Goal: Information Seeking & Learning: Learn about a topic

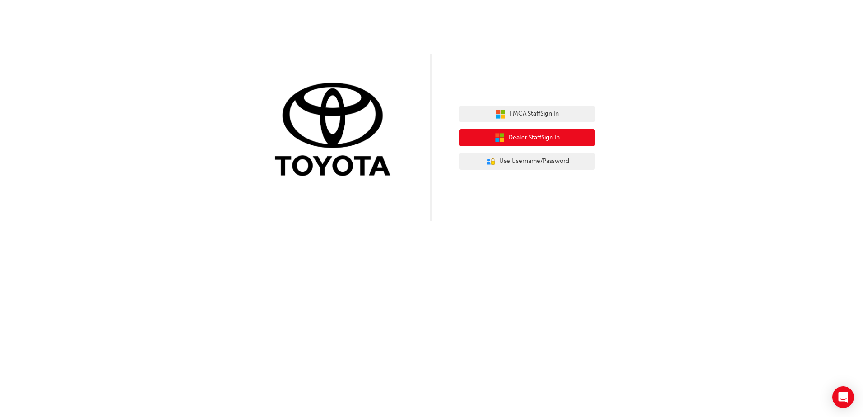
click at [492, 136] on button "Dealer Staff Sign In" at bounding box center [526, 137] width 135 height 17
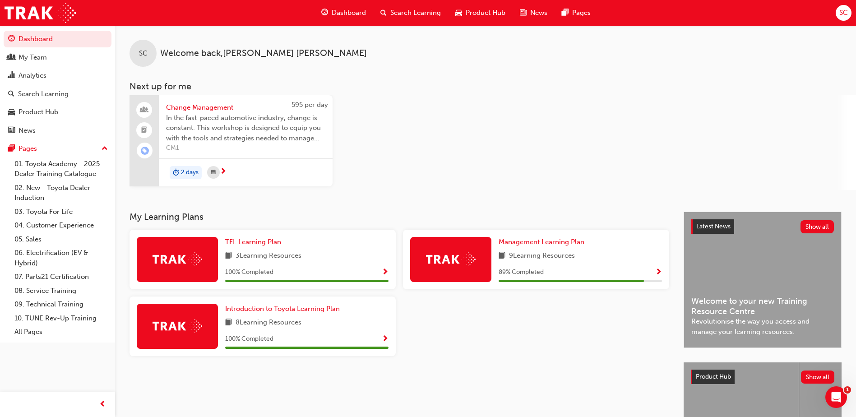
click at [201, 108] on span "Change Management" at bounding box center [245, 107] width 159 height 10
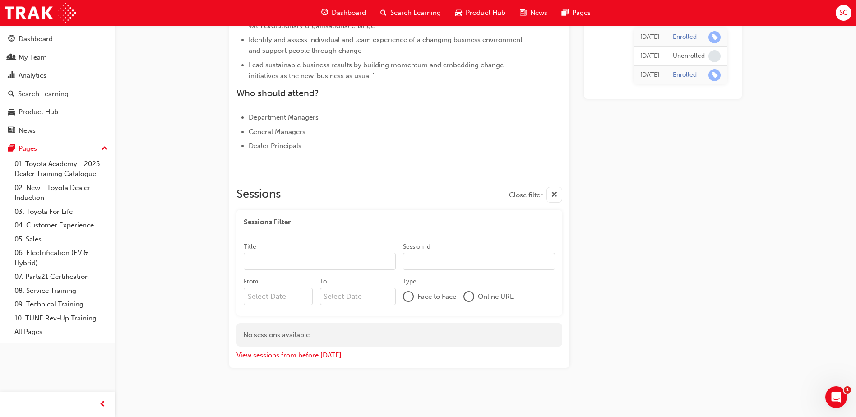
scroll to position [331, 0]
click at [23, 97] on div "Search Learning" at bounding box center [43, 94] width 51 height 10
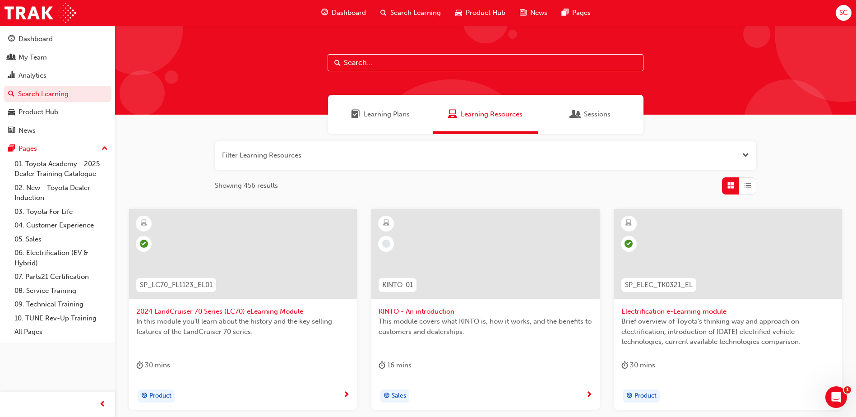
click at [363, 114] on div "Learning Plans" at bounding box center [380, 114] width 59 height 10
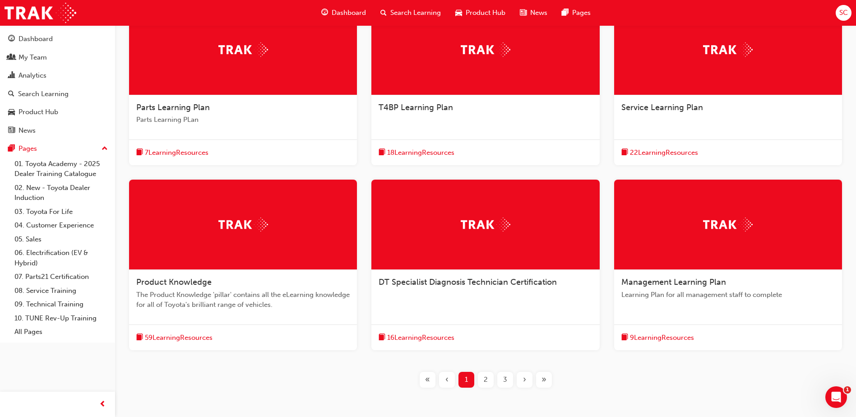
scroll to position [226, 0]
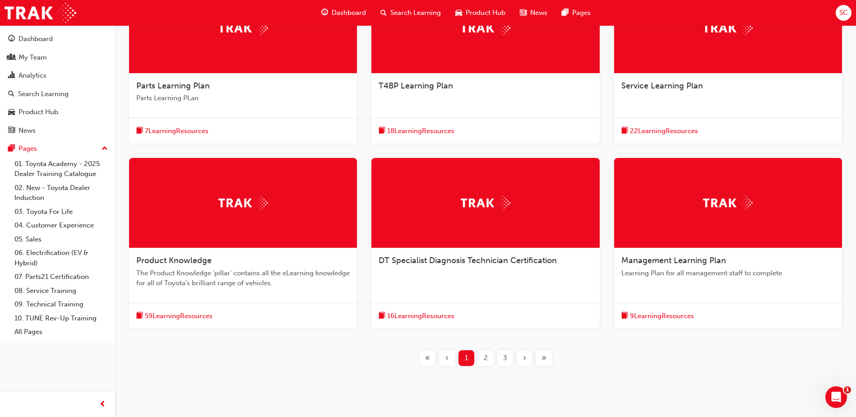
click at [664, 315] on span "9 Learning Resources" at bounding box center [662, 316] width 64 height 10
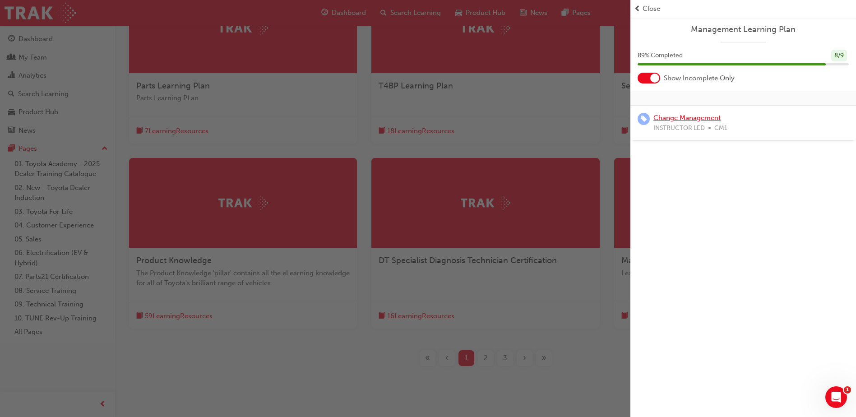
click at [704, 115] on link "Change Management" at bounding box center [686, 118] width 67 height 8
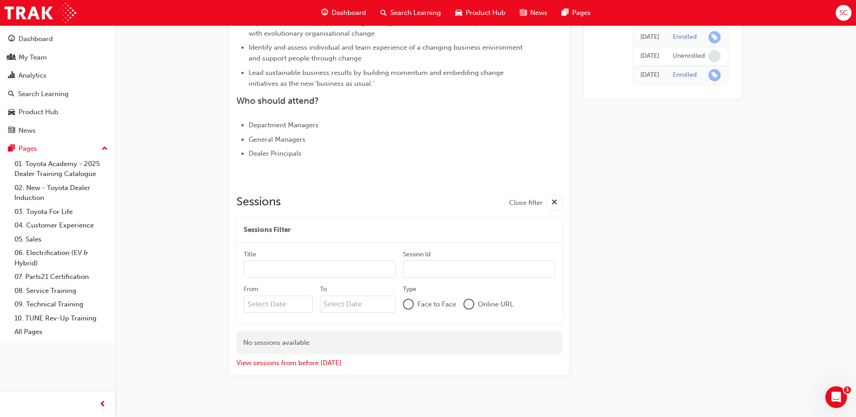
scroll to position [331, 0]
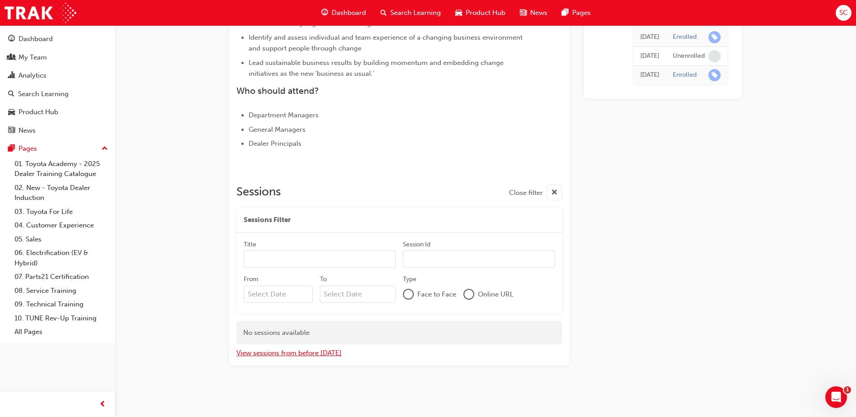
click at [326, 355] on button "View sessions from before today" at bounding box center [288, 353] width 105 height 10
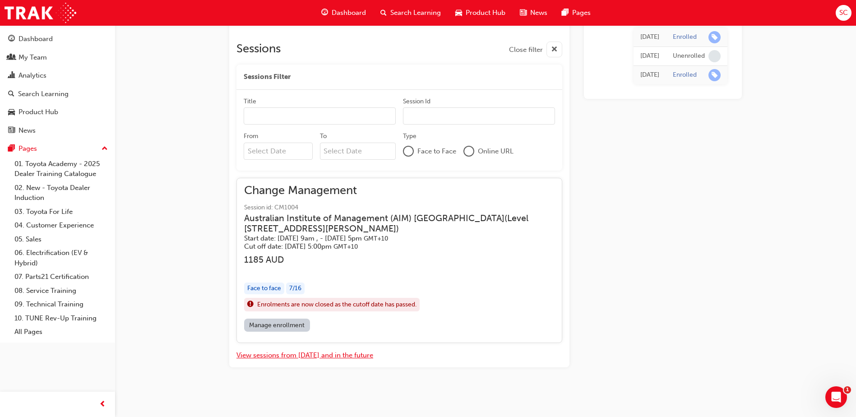
scroll to position [476, 0]
click at [467, 148] on div at bounding box center [468, 149] width 9 height 9
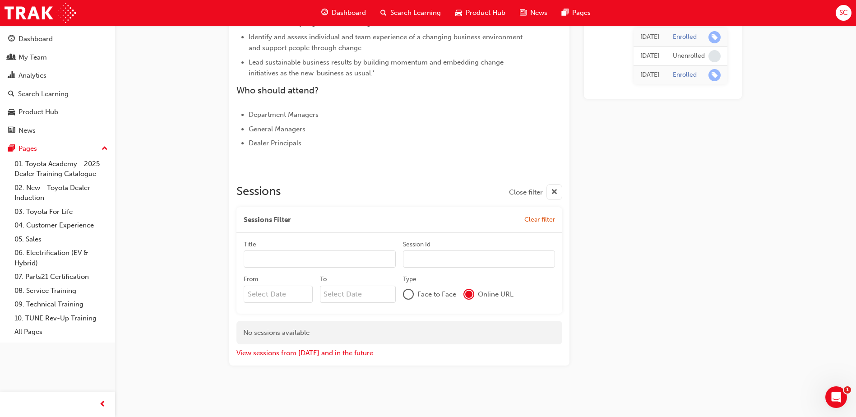
scroll to position [331, 0]
click at [470, 295] on div at bounding box center [468, 294] width 7 height 7
click at [547, 218] on span "Clear filter" at bounding box center [539, 220] width 31 height 8
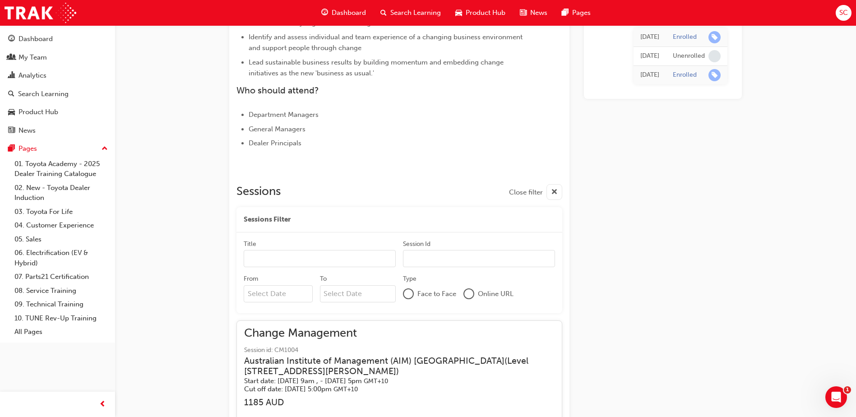
click at [551, 190] on div "button" at bounding box center [555, 192] width 16 height 16
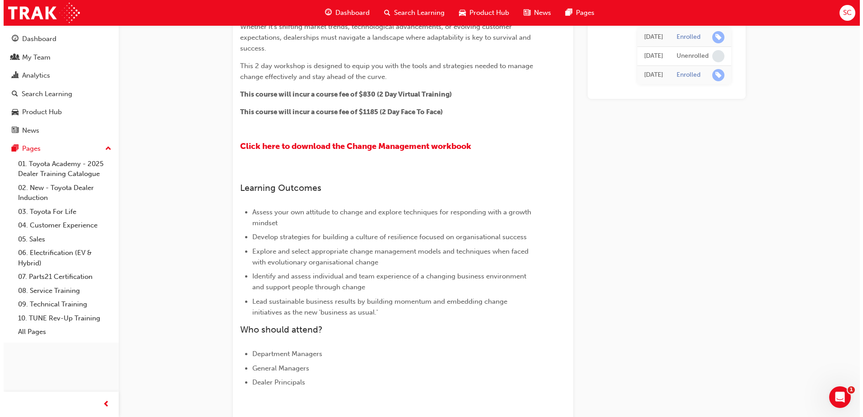
scroll to position [0, 0]
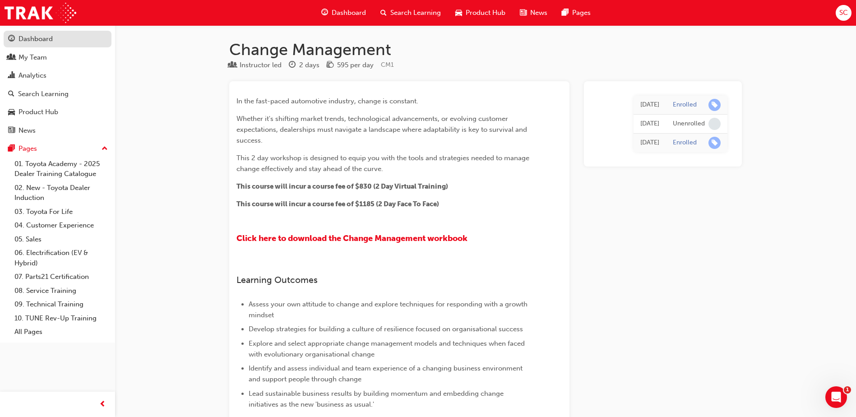
click at [44, 45] on link "Dashboard" at bounding box center [58, 39] width 108 height 17
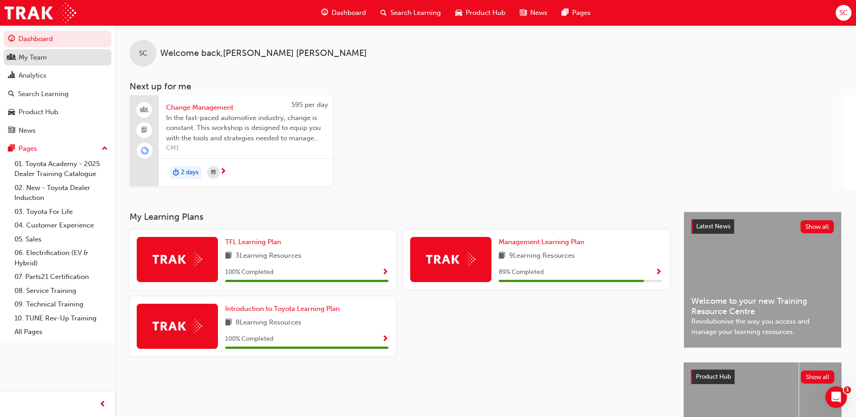
click at [24, 56] on div "My Team" at bounding box center [33, 57] width 28 height 10
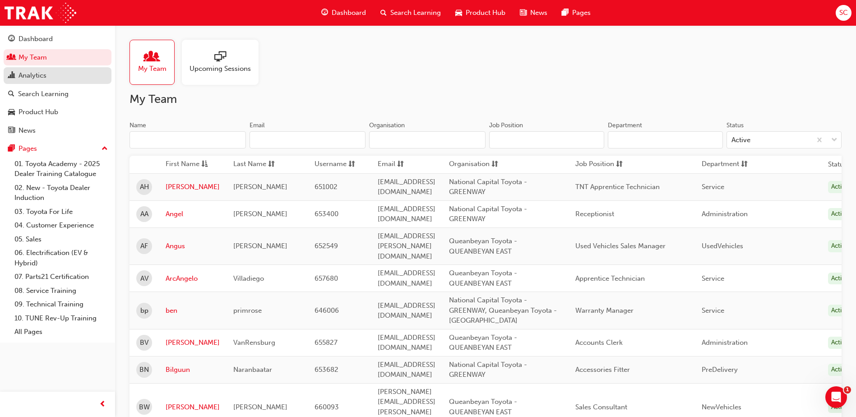
click at [59, 75] on div "Analytics" at bounding box center [57, 75] width 99 height 11
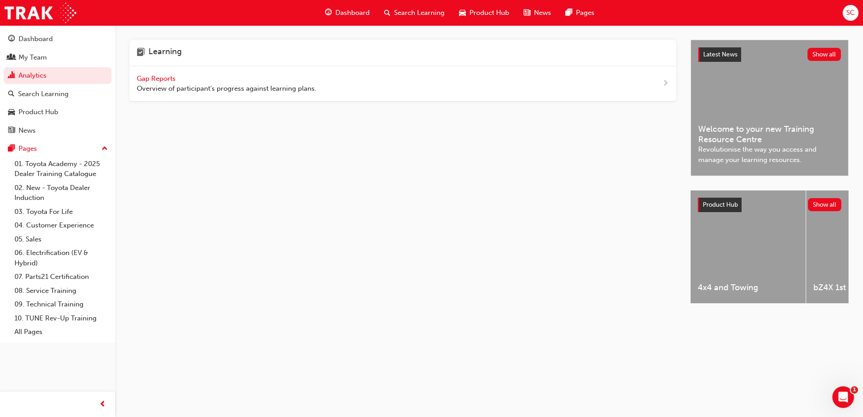
click at [174, 77] on span "Gap Reports" at bounding box center [157, 78] width 41 height 8
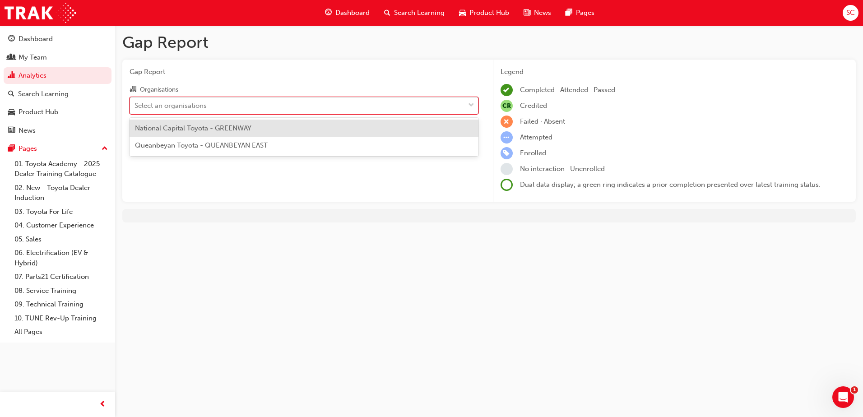
click at [227, 106] on div "Select an organisations" at bounding box center [297, 105] width 334 height 16
click at [135, 106] on input "Organisations option National Capital Toyota - GREENWAY focused, 1 of 2. 2 resu…" at bounding box center [134, 105] width 1 height 8
click at [284, 85] on div "Organisations" at bounding box center [304, 90] width 349 height 13
click at [135, 101] on input "Organisations option National Capital Toyota - GREENWAY focused, 1 of 2. 2 resu…" at bounding box center [134, 105] width 1 height 8
click at [266, 109] on div "Select an organisations" at bounding box center [297, 105] width 334 height 16
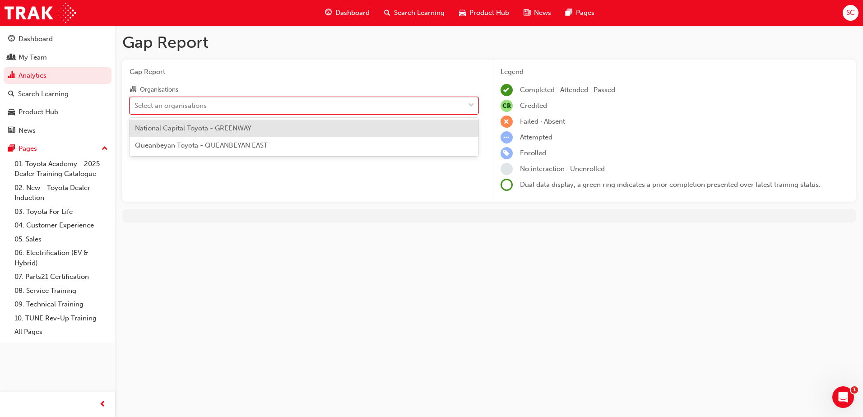
click at [135, 109] on input "Organisations option National Capital Toyota - GREENWAY focused, 1 of 2. 2 resu…" at bounding box center [134, 105] width 1 height 8
click at [270, 129] on div "National Capital Toyota - GREENWAY" at bounding box center [304, 129] width 349 height 18
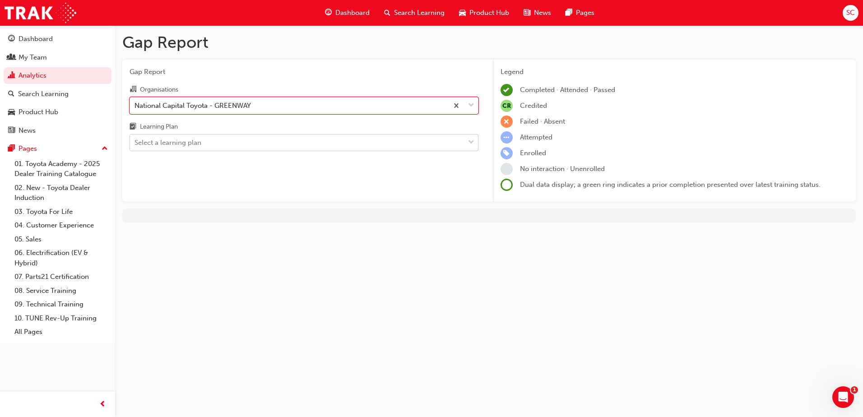
click at [259, 143] on div "Select a learning plan" at bounding box center [297, 143] width 334 height 16
click at [135, 143] on input "Learning Plan Select a learning plan" at bounding box center [134, 143] width 1 height 8
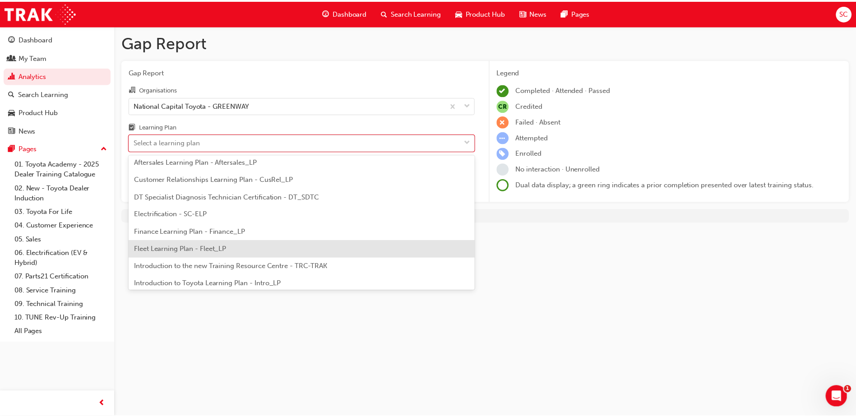
scroll to position [135, 0]
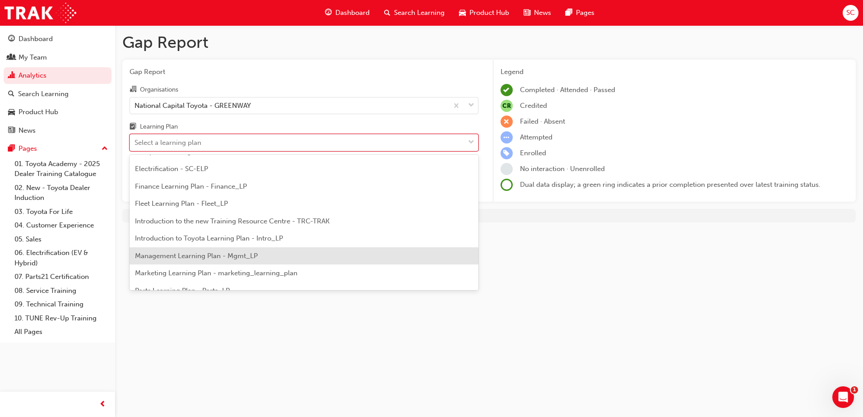
click at [277, 253] on div "Management Learning Plan - Mgmt_LP" at bounding box center [304, 256] width 349 height 18
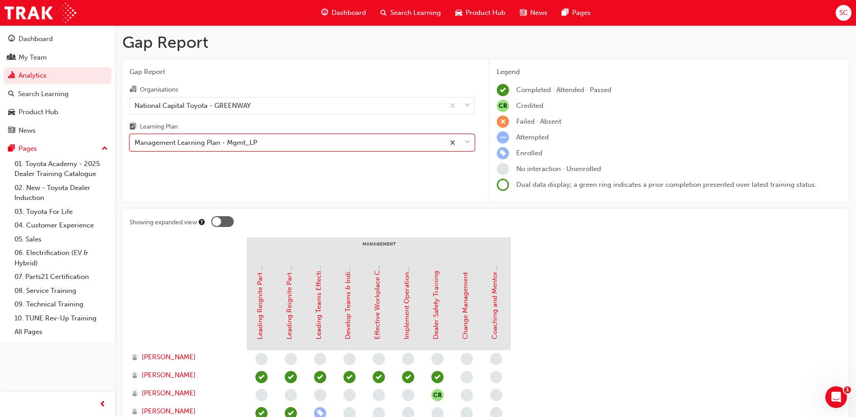
click at [411, 11] on span "Search Learning" at bounding box center [415, 13] width 51 height 10
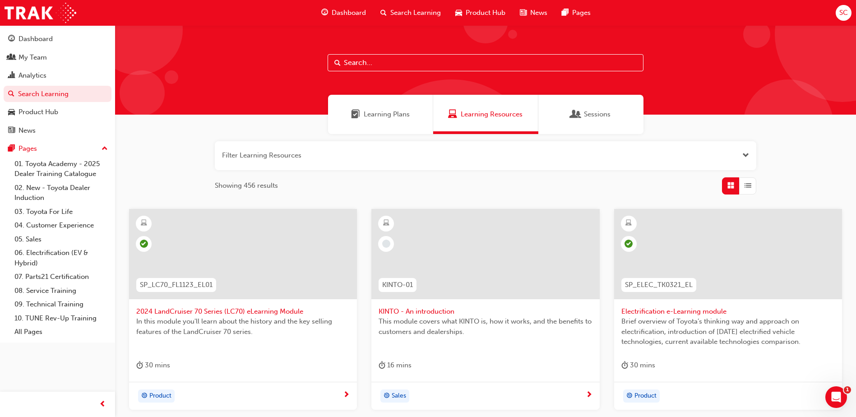
click at [384, 112] on span "Learning Plans" at bounding box center [387, 114] width 46 height 10
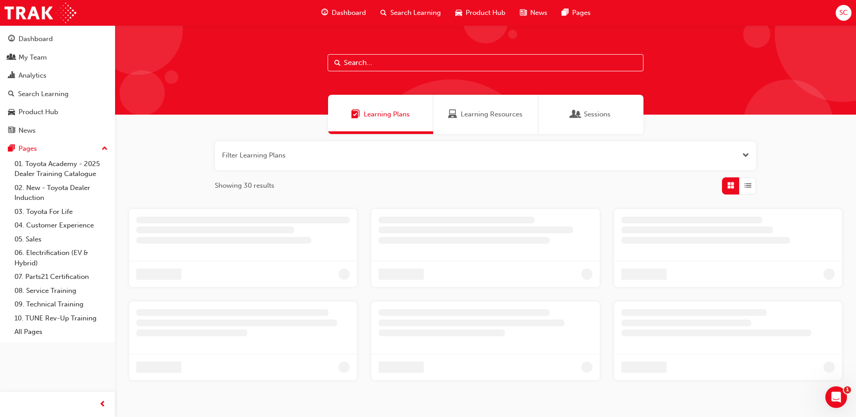
click at [751, 186] on div "button" at bounding box center [747, 185] width 17 height 17
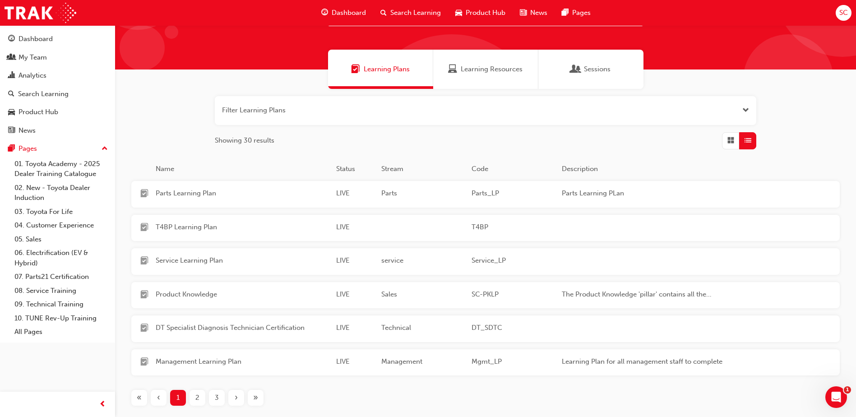
scroll to position [90, 0]
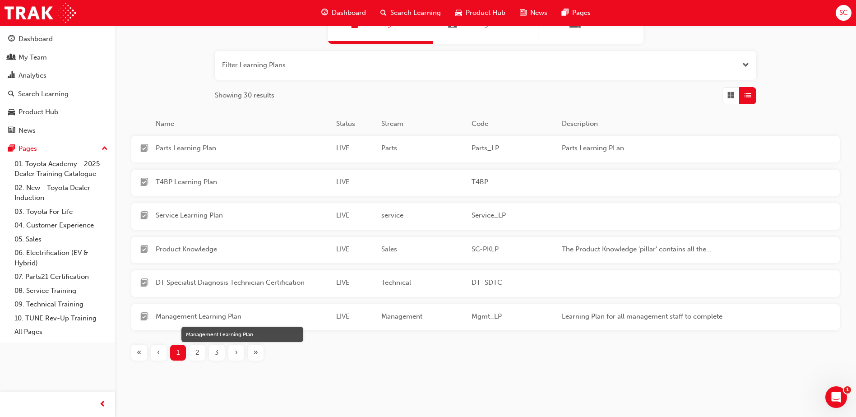
click at [185, 315] on span "Management Learning Plan" at bounding box center [242, 316] width 173 height 10
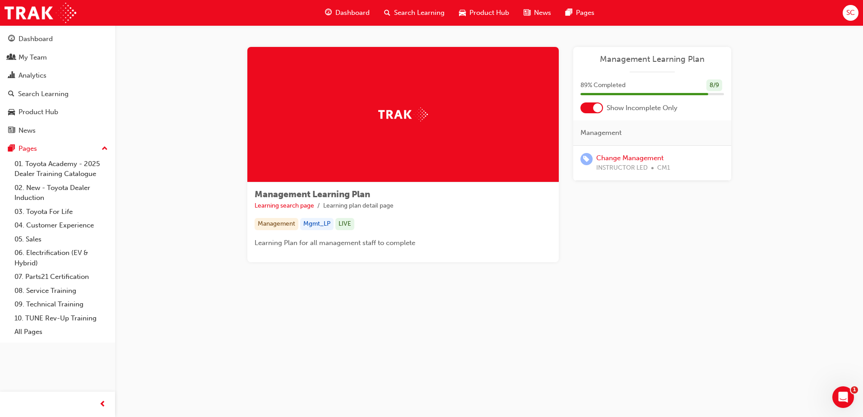
click at [589, 109] on div at bounding box center [591, 107] width 23 height 11
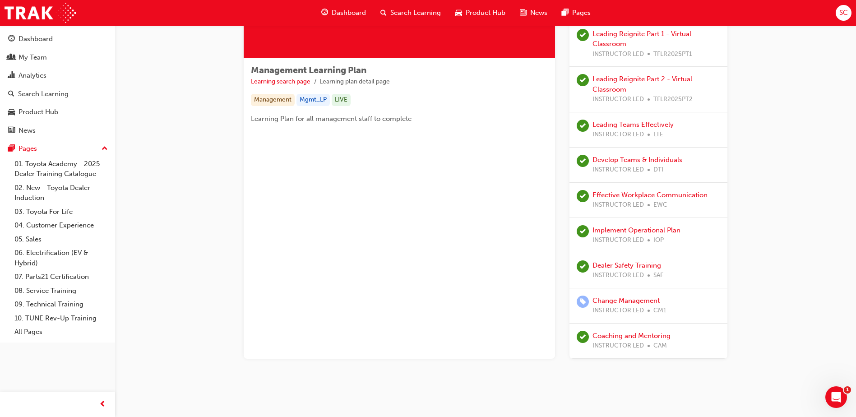
scroll to position [132, 0]
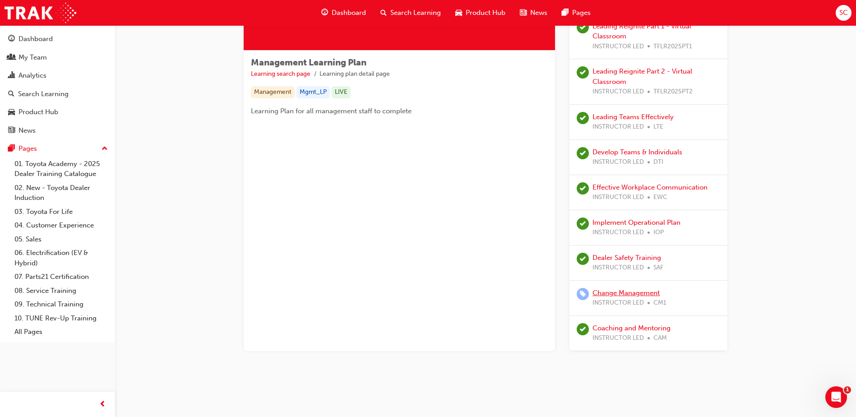
click at [647, 293] on link "Change Management" at bounding box center [626, 293] width 67 height 8
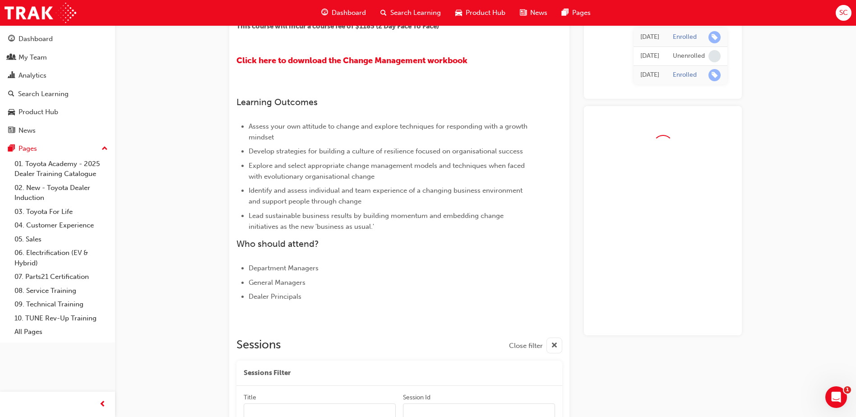
scroll to position [331, 0]
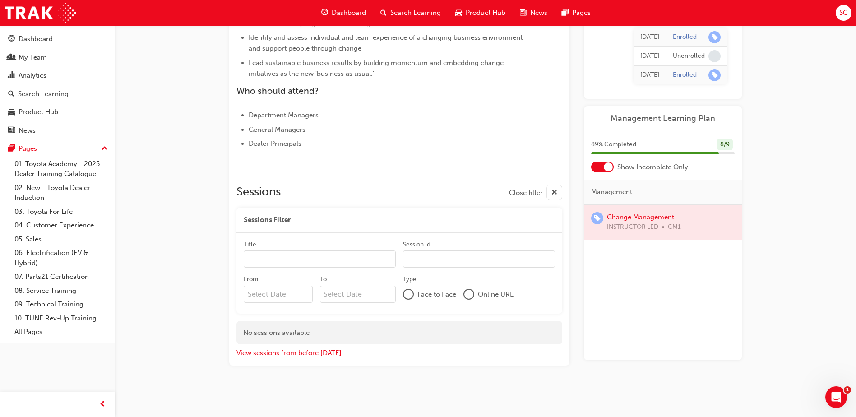
click at [651, 216] on div at bounding box center [663, 222] width 158 height 35
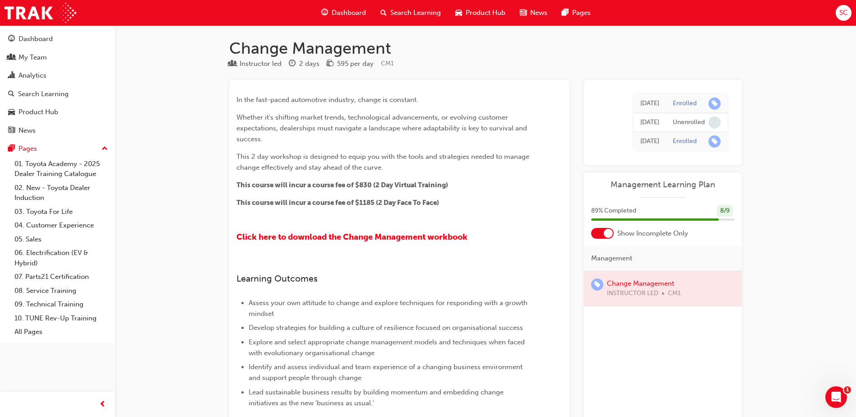
scroll to position [0, 0]
click at [357, 12] on span "Dashboard" at bounding box center [349, 13] width 34 height 10
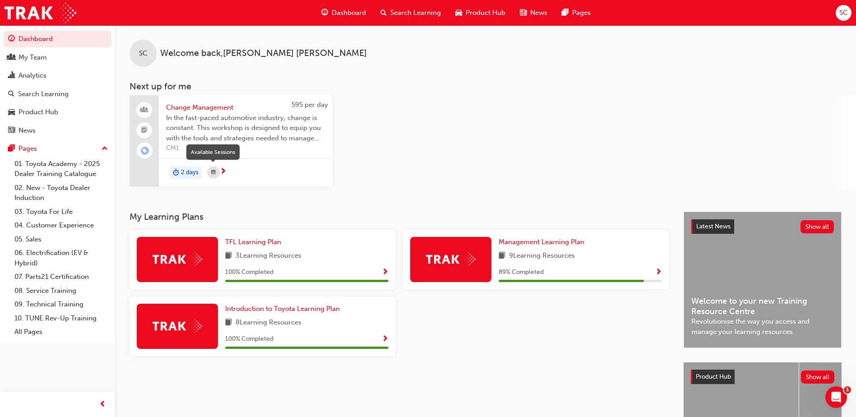
click at [218, 170] on div "button" at bounding box center [213, 172] width 13 height 13
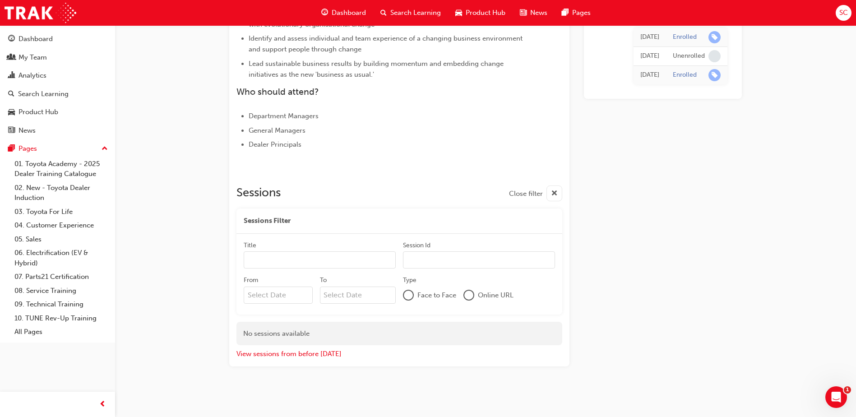
scroll to position [331, 0]
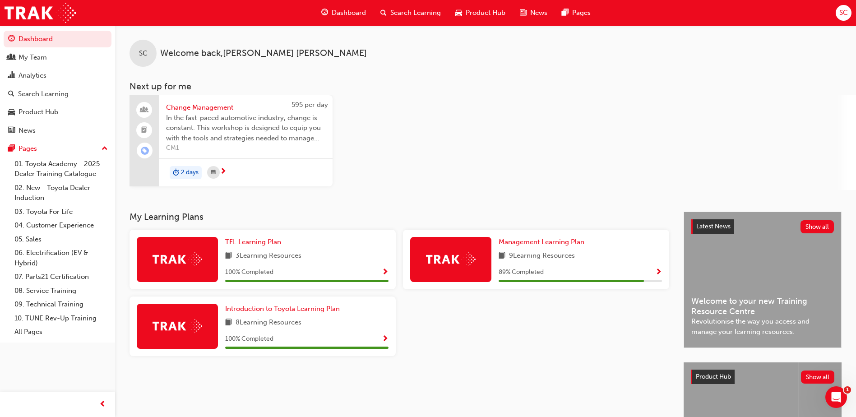
click at [847, 9] on span "SC" at bounding box center [843, 13] width 9 height 10
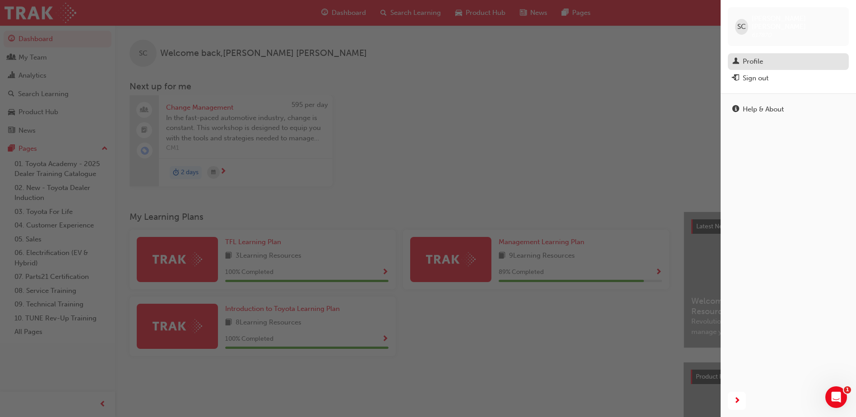
click at [760, 53] on link "Profile" at bounding box center [788, 61] width 121 height 17
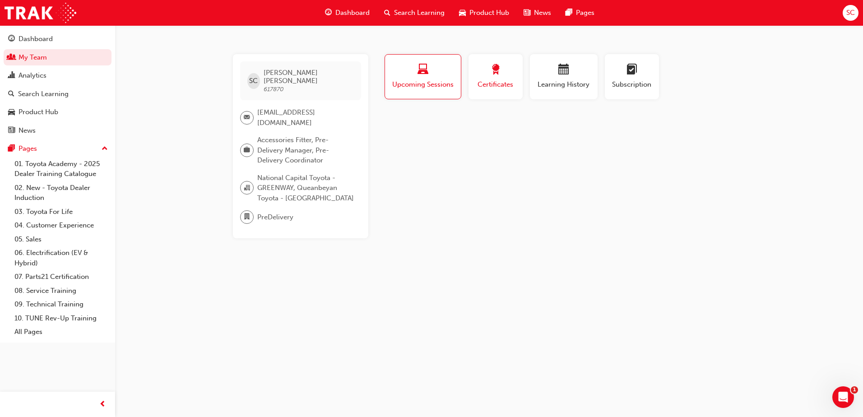
click at [504, 79] on div "Certificates" at bounding box center [495, 77] width 41 height 26
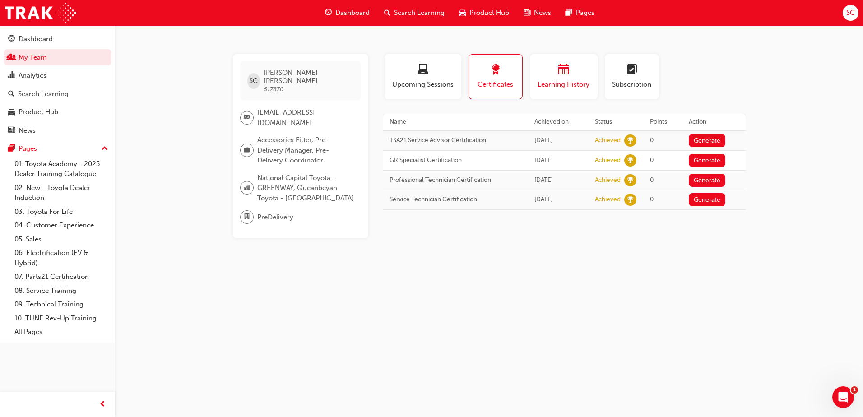
click at [554, 79] on span "Learning History" at bounding box center [564, 84] width 54 height 10
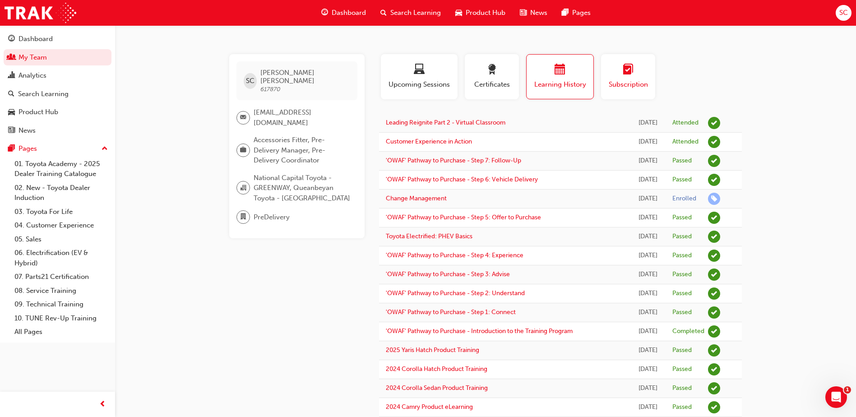
click at [622, 80] on span "Subscription" at bounding box center [628, 84] width 41 height 10
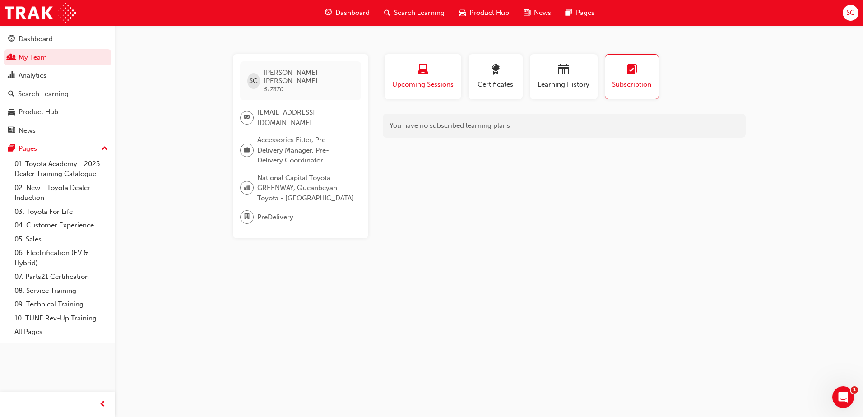
click at [407, 85] on span "Upcoming Sessions" at bounding box center [422, 84] width 63 height 10
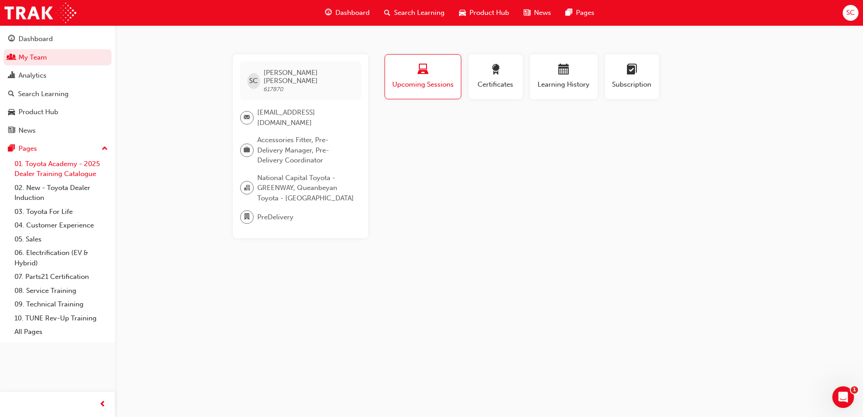
click at [70, 165] on link "01. Toyota Academy - 2025 Dealer Training Catalogue" at bounding box center [61, 169] width 101 height 24
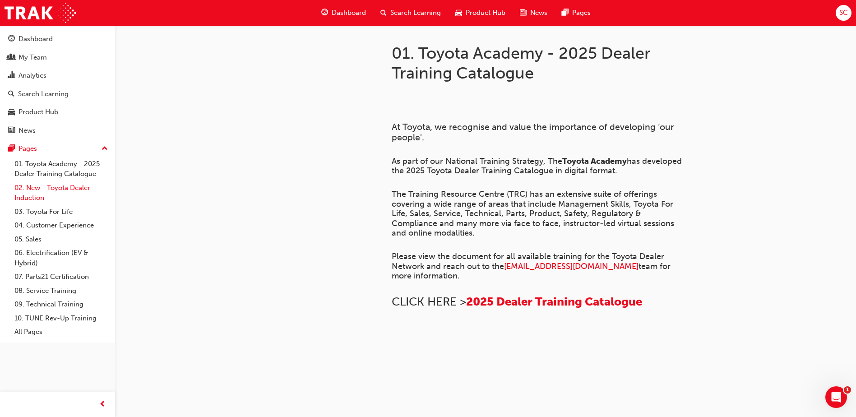
click at [62, 184] on link "02. New - Toyota Dealer Induction" at bounding box center [61, 193] width 101 height 24
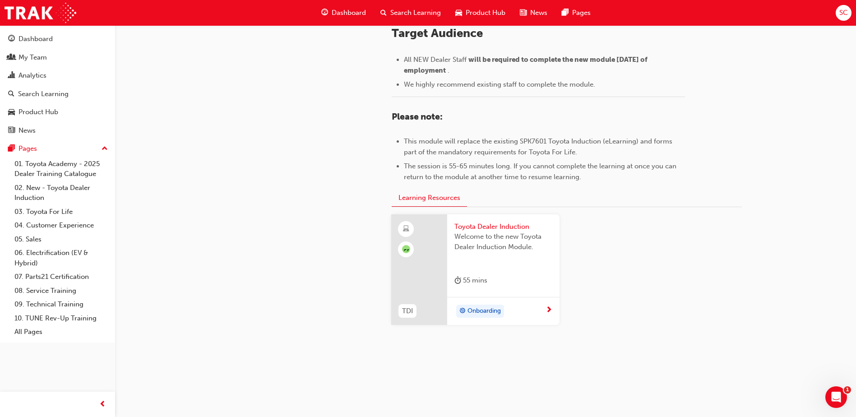
scroll to position [391, 0]
click at [37, 211] on link "03. Toyota For Life" at bounding box center [61, 212] width 101 height 14
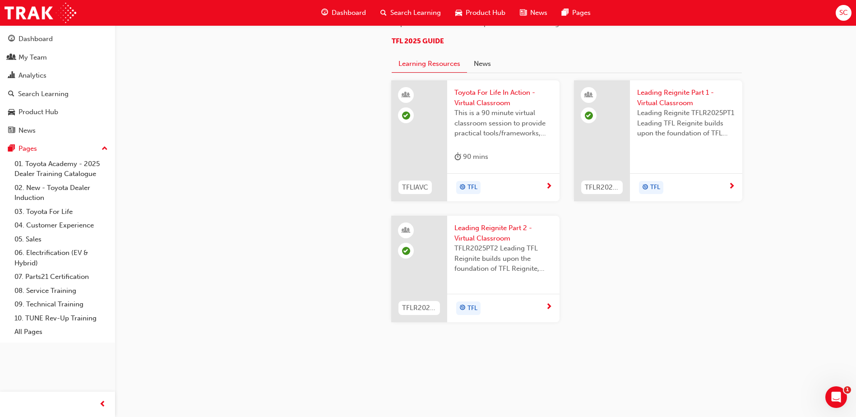
scroll to position [948, 0]
click at [56, 221] on link "04. Customer Experience" at bounding box center [61, 225] width 101 height 14
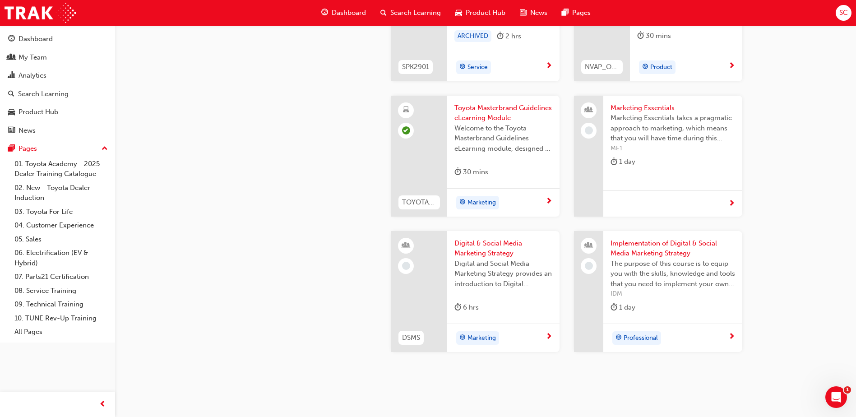
scroll to position [1715, 0]
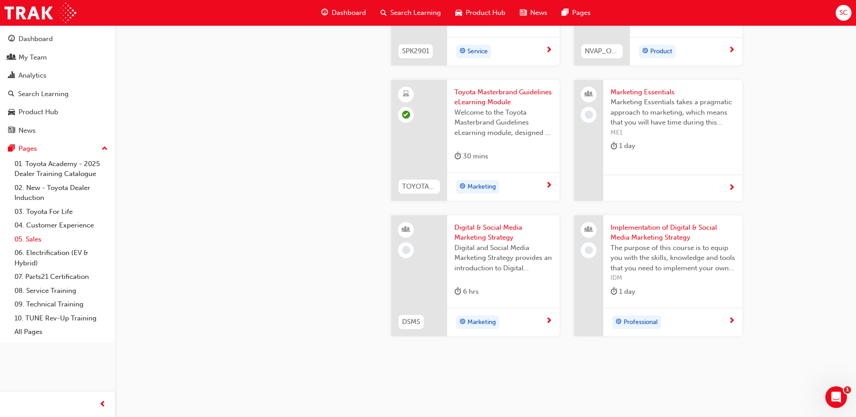
click at [38, 238] on link "05. Sales" at bounding box center [61, 239] width 101 height 14
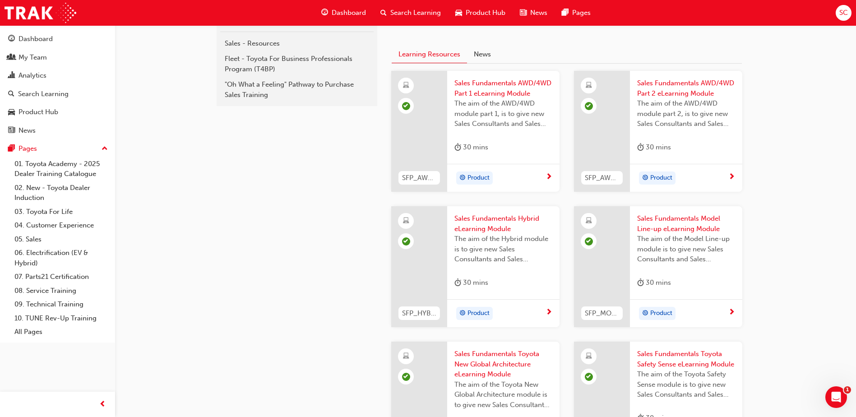
scroll to position [226, 0]
click at [265, 93] on div ""Oh What a Feeling" Pathway to Purchase Sales Training" at bounding box center [297, 90] width 144 height 20
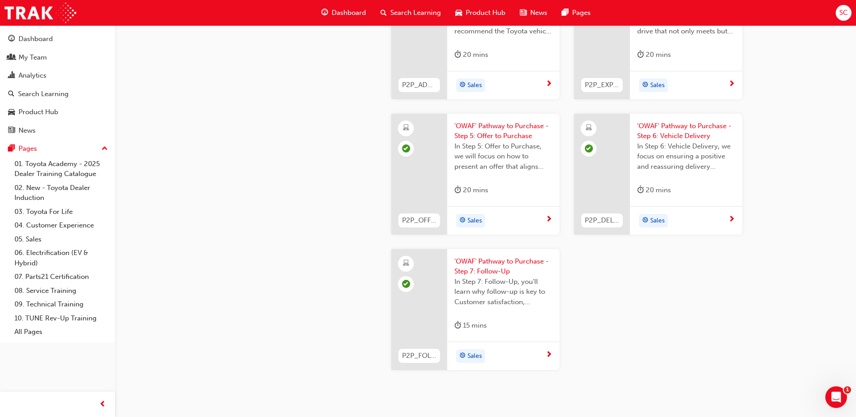
scroll to position [1625, 0]
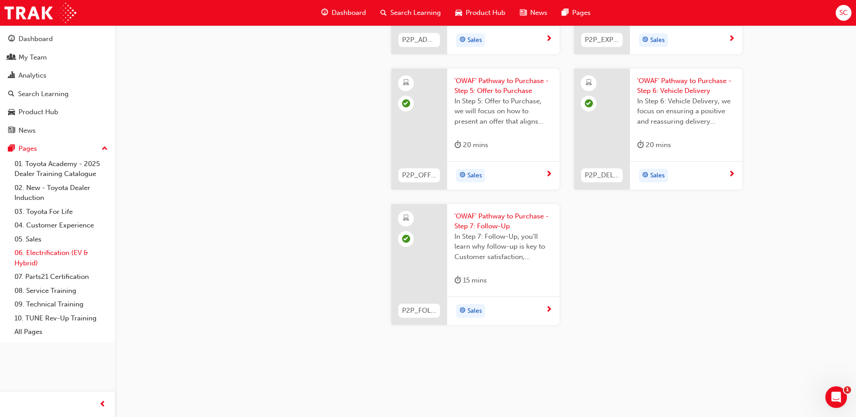
click at [42, 257] on link "06. Electrification (EV & Hybrid)" at bounding box center [61, 258] width 101 height 24
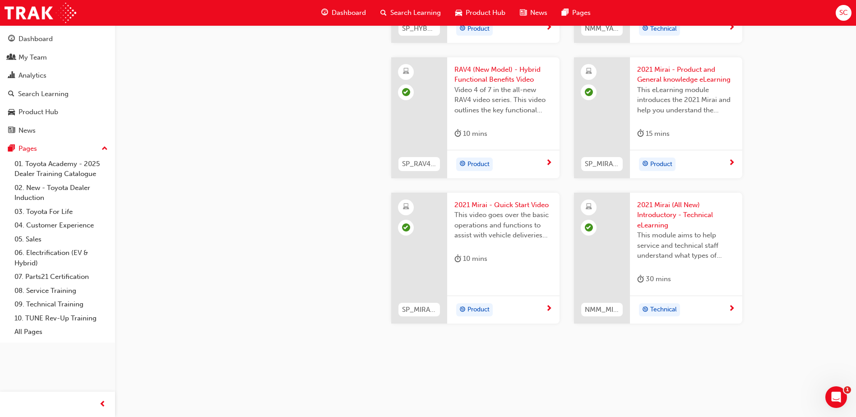
scroll to position [1510, 0]
drag, startPoint x: 46, startPoint y: 277, endPoint x: 74, endPoint y: 273, distance: 27.8
click at [46, 277] on link "07. Parts21 Certification" at bounding box center [61, 277] width 101 height 14
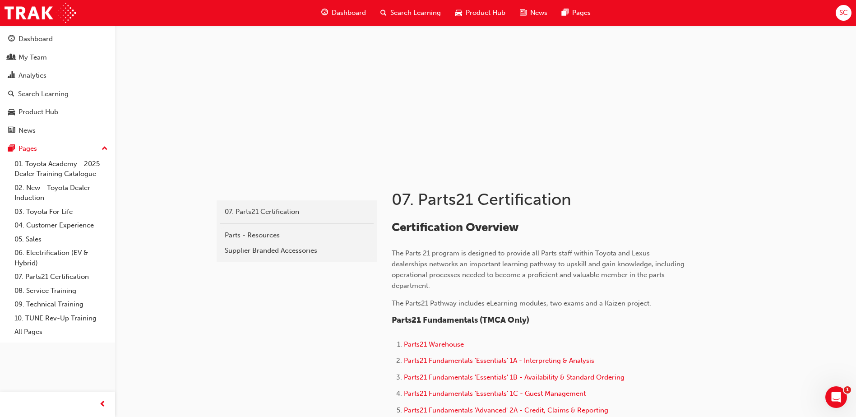
scroll to position [34, 0]
click at [68, 290] on link "08. Service Training" at bounding box center [61, 291] width 101 height 14
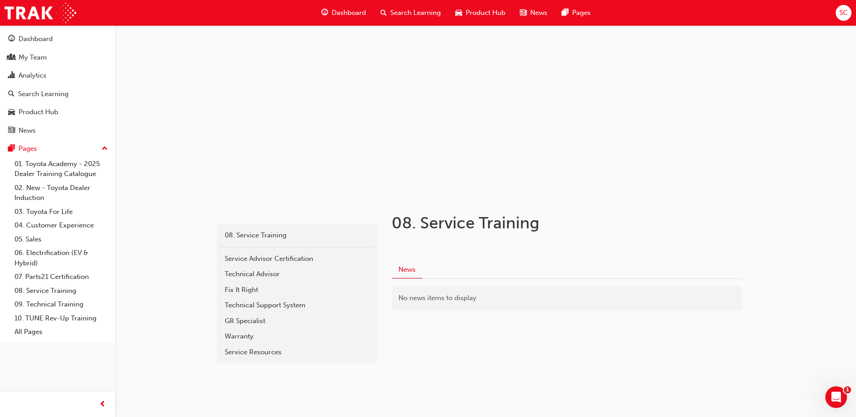
scroll to position [16, 0]
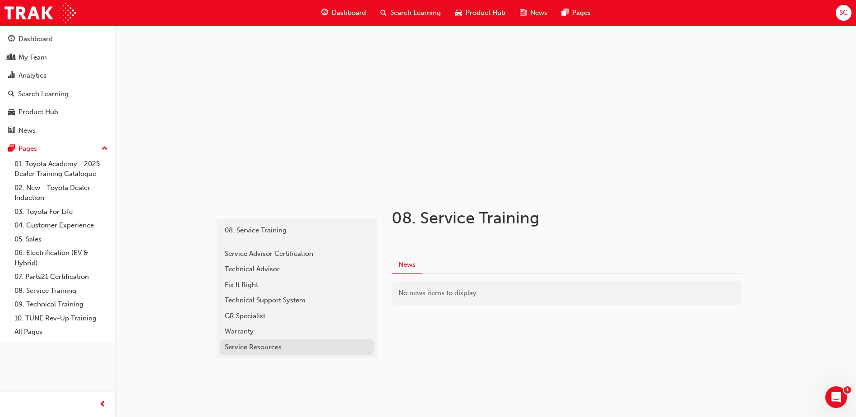
click at [268, 344] on div "Service Resources" at bounding box center [297, 347] width 144 height 10
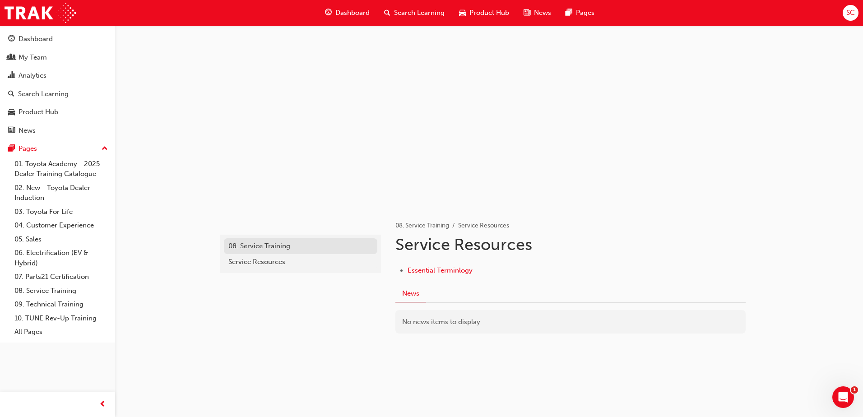
click at [253, 249] on div "08. Service Training" at bounding box center [300, 246] width 144 height 10
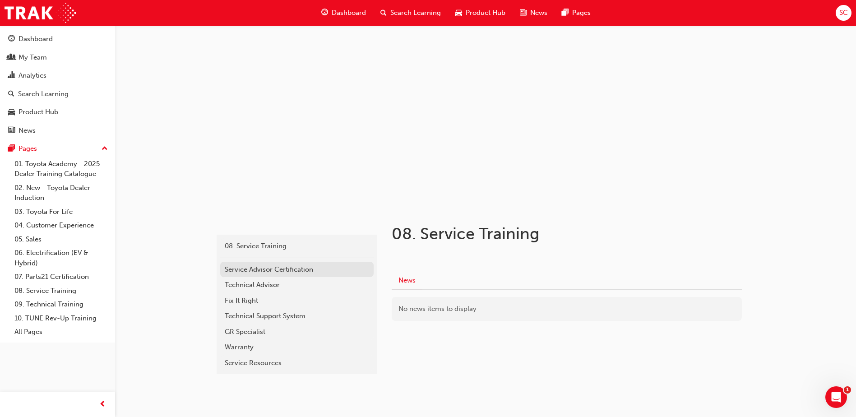
click at [263, 272] on div "Service Advisor Certification" at bounding box center [297, 269] width 144 height 10
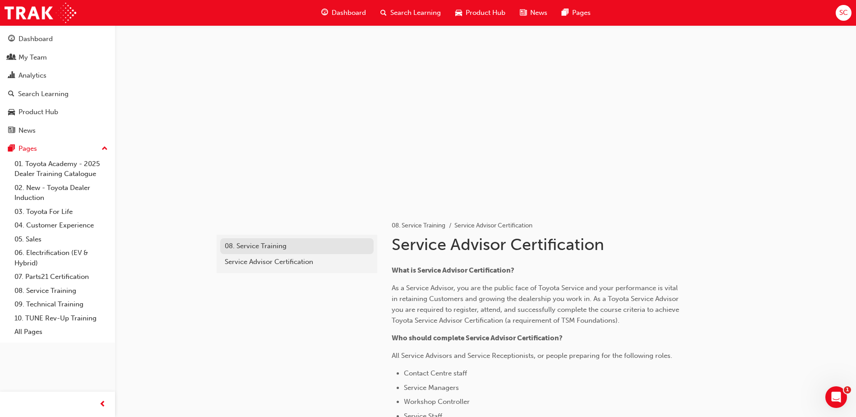
click at [275, 246] on div "08. Service Training" at bounding box center [297, 246] width 144 height 10
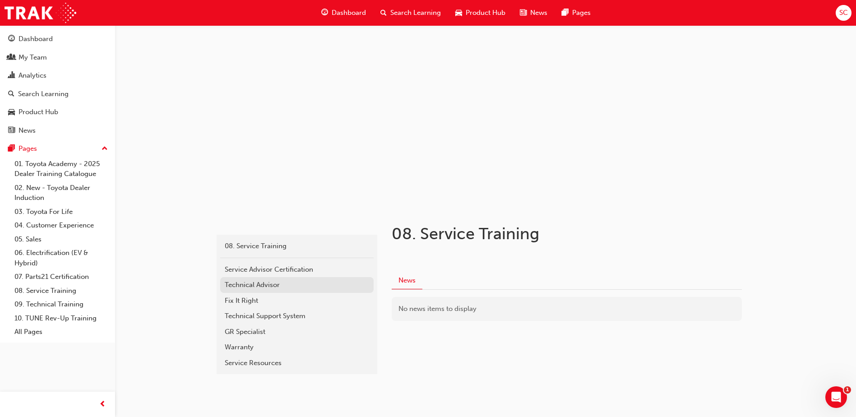
click at [268, 281] on div "Technical Advisor" at bounding box center [297, 285] width 144 height 10
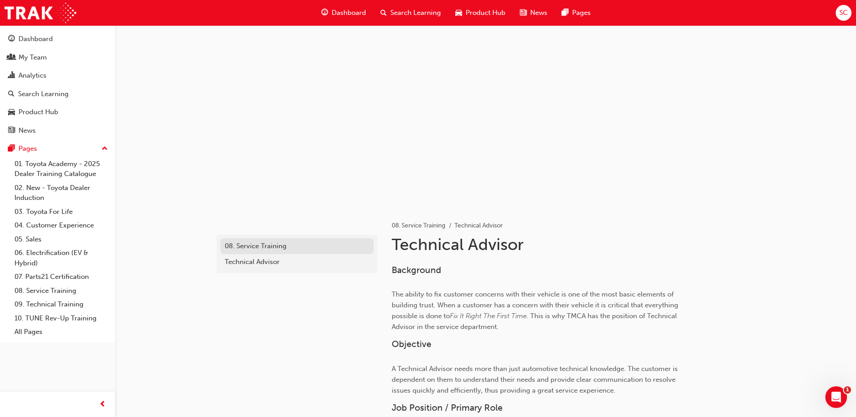
click at [269, 245] on div "08. Service Training" at bounding box center [297, 246] width 144 height 10
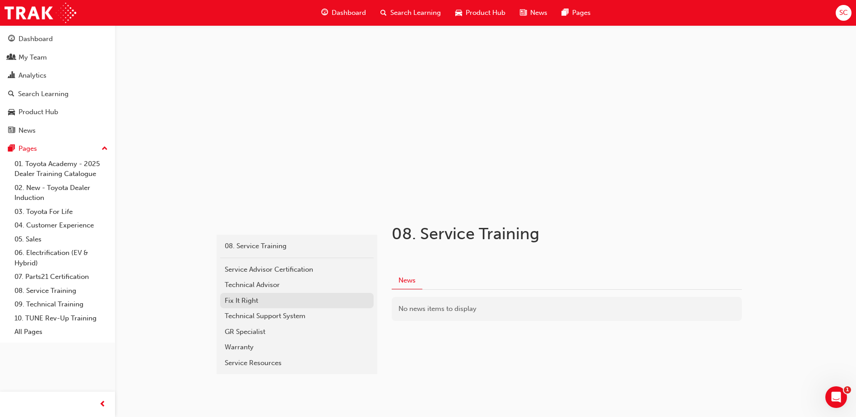
click at [254, 296] on div "Fix It Right" at bounding box center [297, 301] width 144 height 10
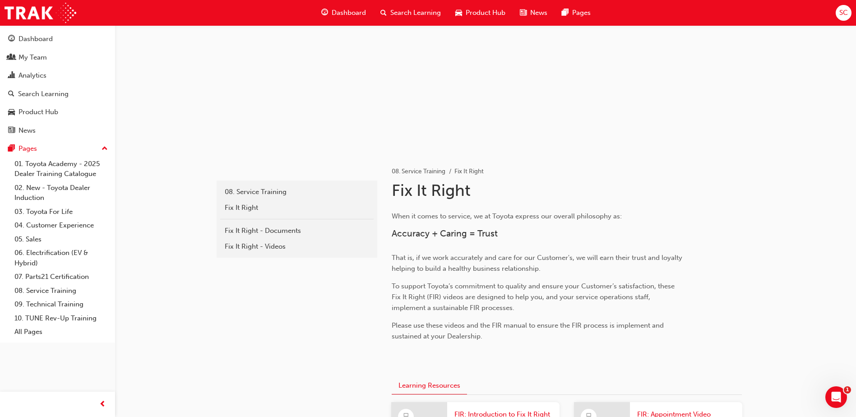
scroll to position [42, 0]
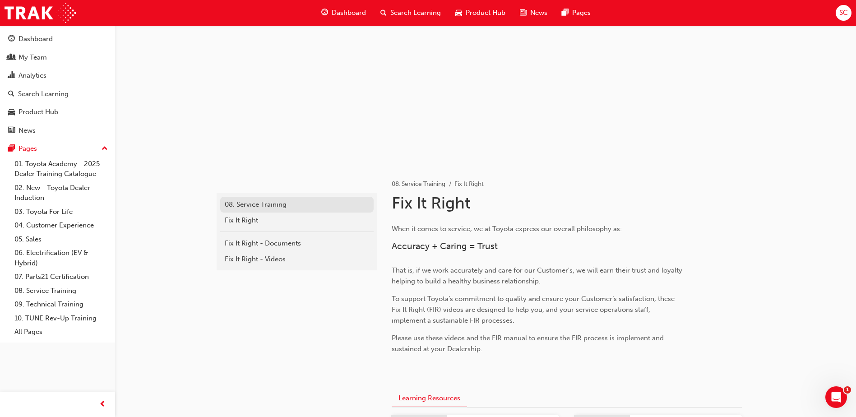
click at [264, 206] on div "08. Service Training" at bounding box center [297, 204] width 144 height 10
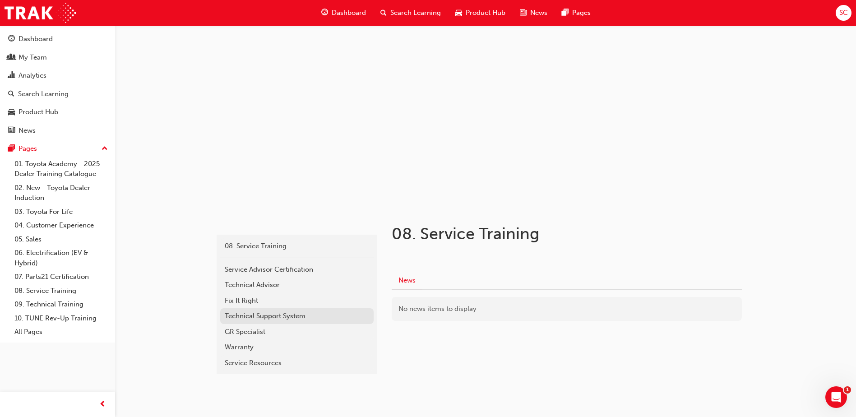
click at [271, 318] on div "Technical Support System" at bounding box center [297, 316] width 144 height 10
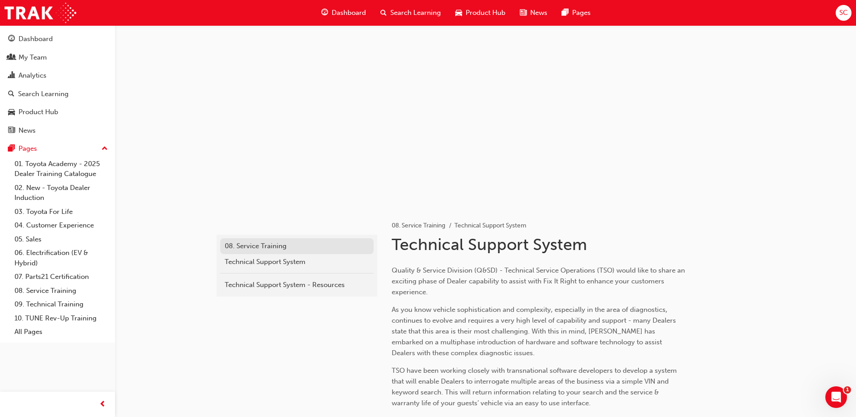
click at [269, 246] on div "08. Service Training" at bounding box center [297, 246] width 144 height 10
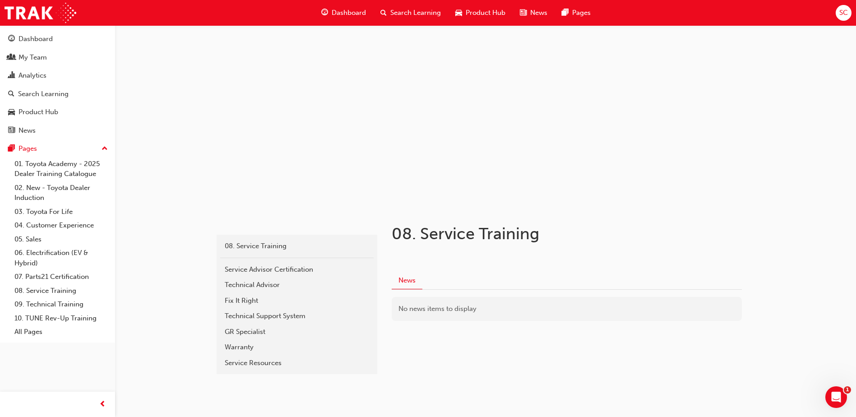
click at [258, 330] on div "GR Specialist" at bounding box center [297, 332] width 144 height 10
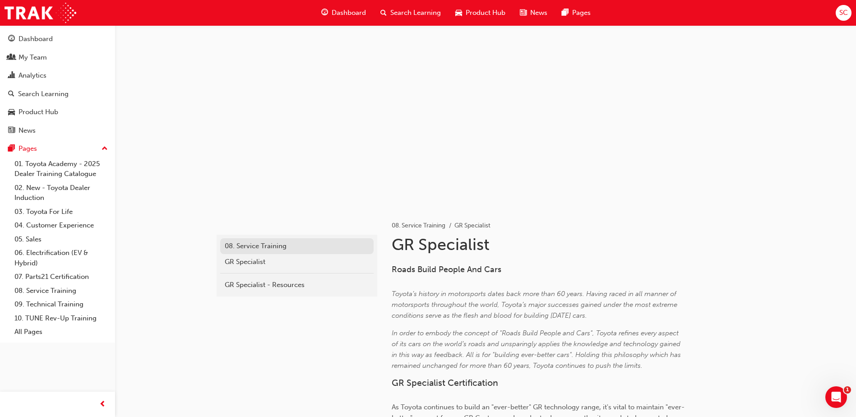
click at [257, 247] on div "08. Service Training" at bounding box center [297, 246] width 144 height 10
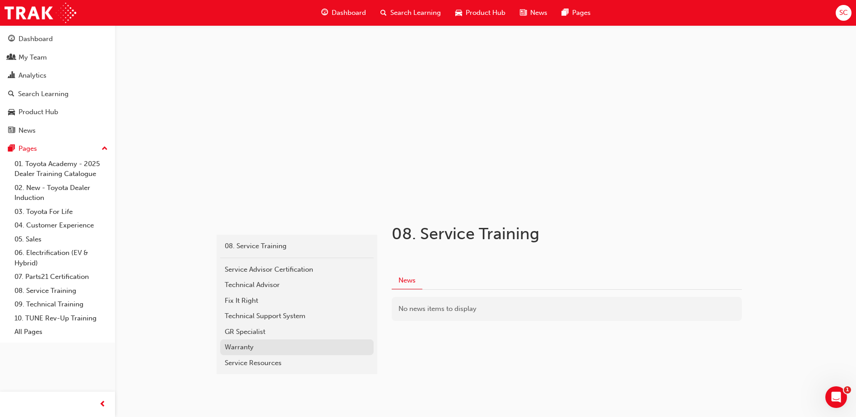
click at [251, 342] on div "Warranty" at bounding box center [297, 347] width 144 height 10
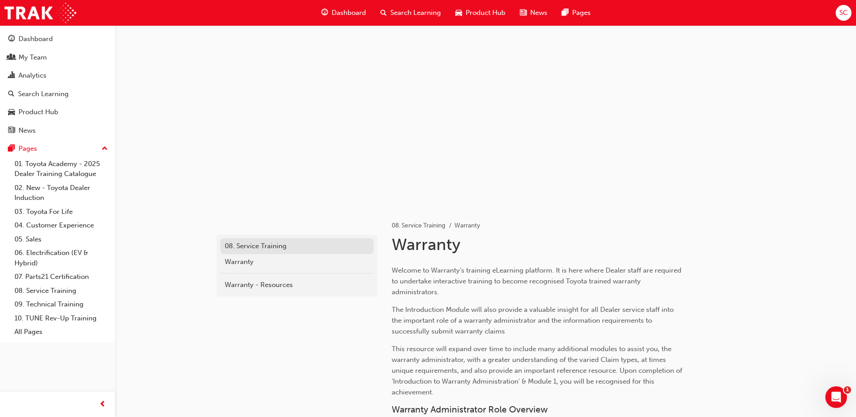
click at [255, 248] on div "08. Service Training" at bounding box center [297, 246] width 144 height 10
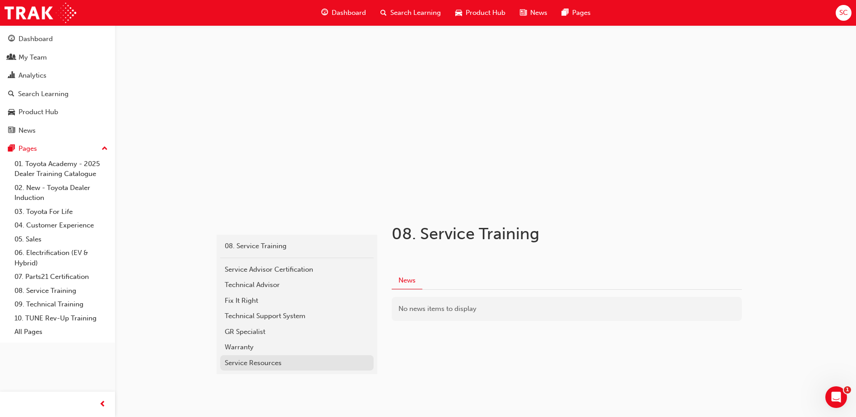
click at [259, 361] on div "Service Resources" at bounding box center [297, 363] width 144 height 10
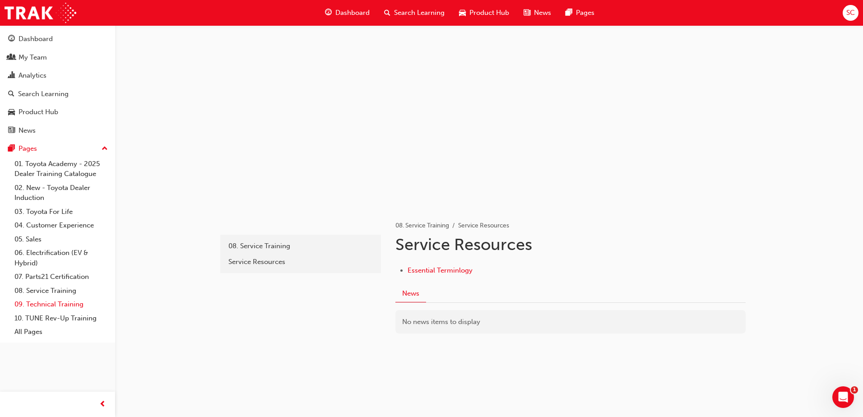
click at [68, 303] on link "09. Technical Training" at bounding box center [61, 304] width 101 height 14
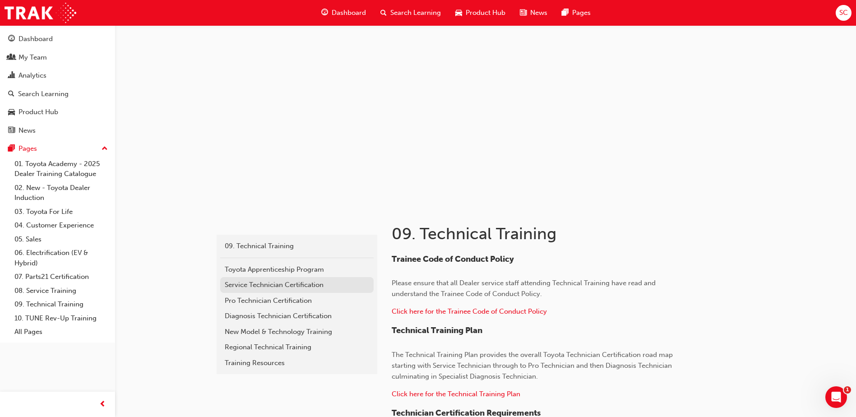
click at [285, 291] on link "Service Technician Certification" at bounding box center [296, 285] width 153 height 16
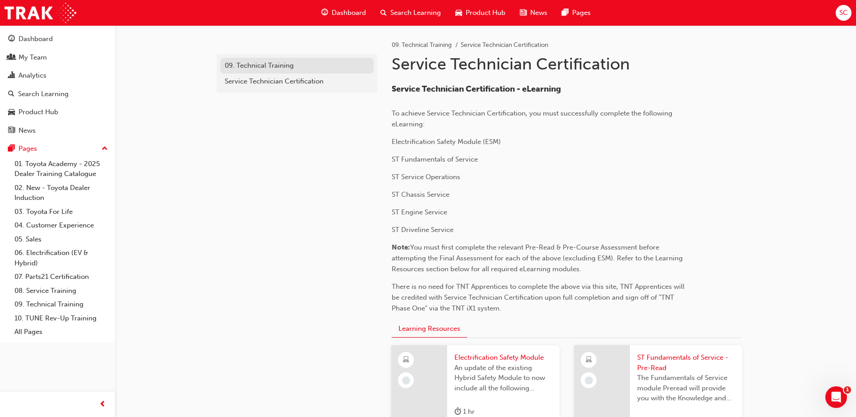
click at [268, 67] on div "09. Technical Training" at bounding box center [297, 65] width 144 height 10
